Goal: Information Seeking & Learning: Learn about a topic

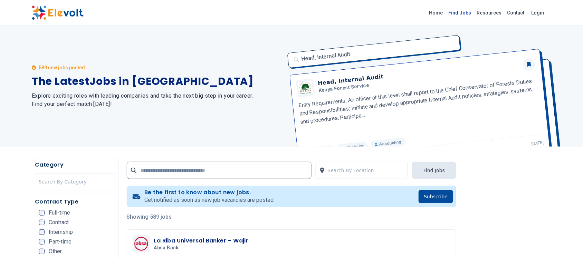
click at [462, 11] on link "Find Jobs" at bounding box center [460, 12] width 28 height 11
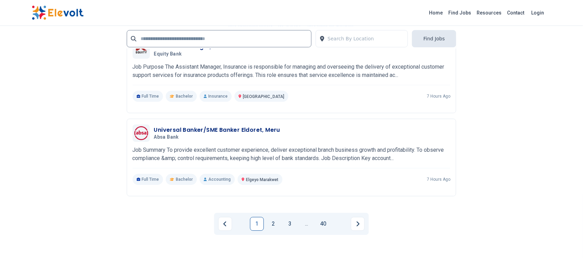
scroll to position [1398, 0]
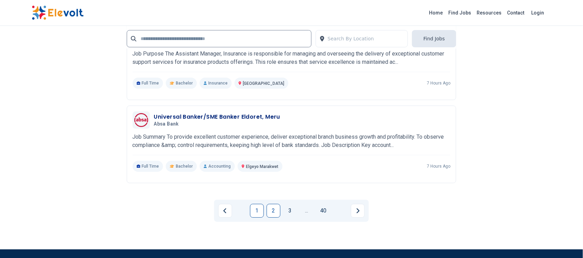
click at [273, 204] on link "2" at bounding box center [273, 211] width 14 height 14
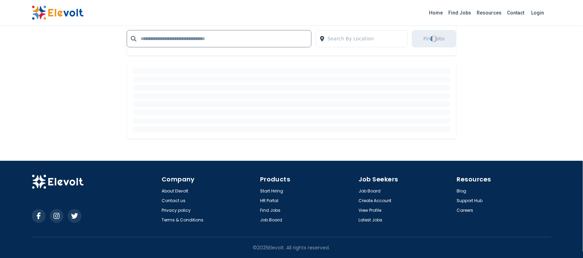
scroll to position [1188, 0]
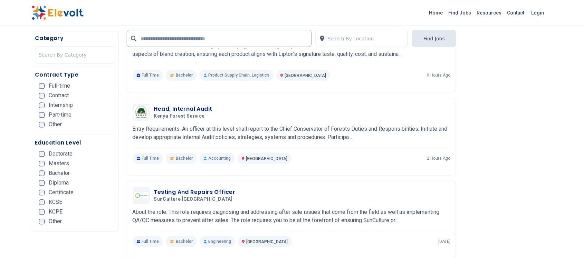
scroll to position [1139, 0]
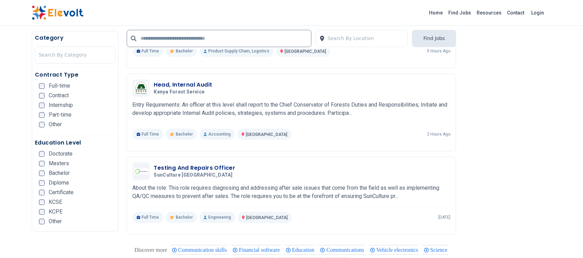
click at [466, 9] on link "Find Jobs" at bounding box center [460, 12] width 28 height 11
